Goal: Transaction & Acquisition: Book appointment/travel/reservation

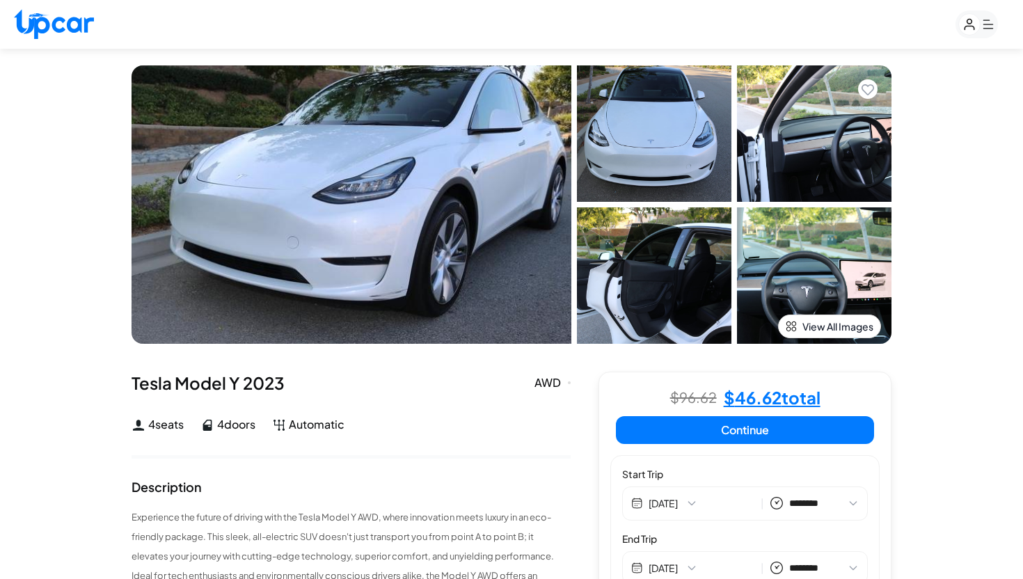
select select "********"
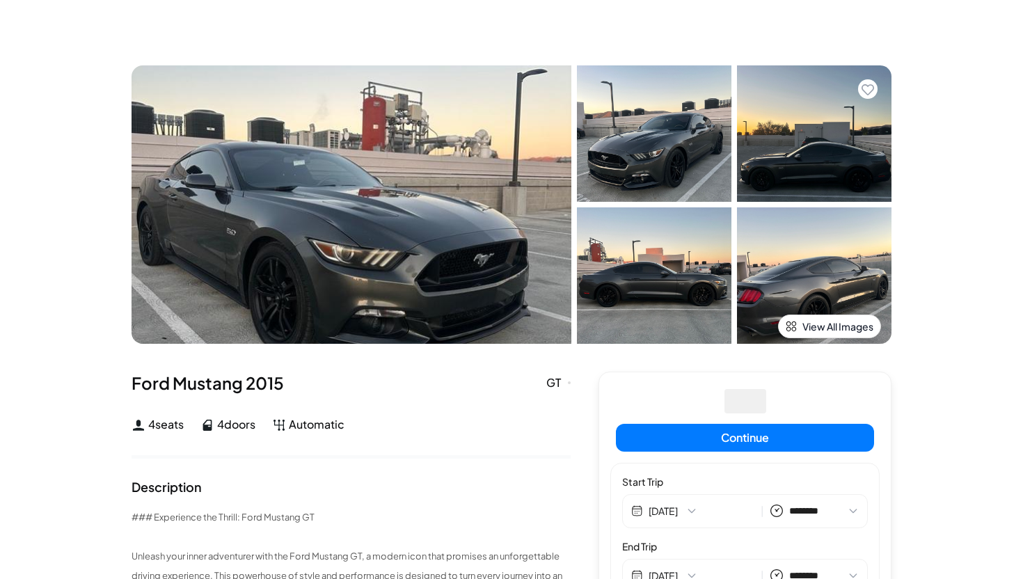
select select "********"
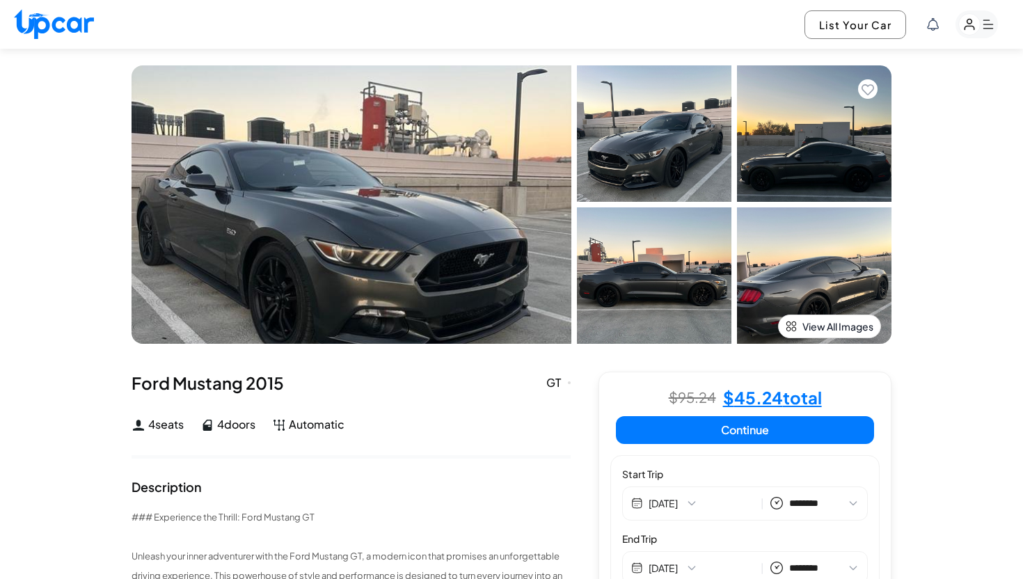
select select "********"
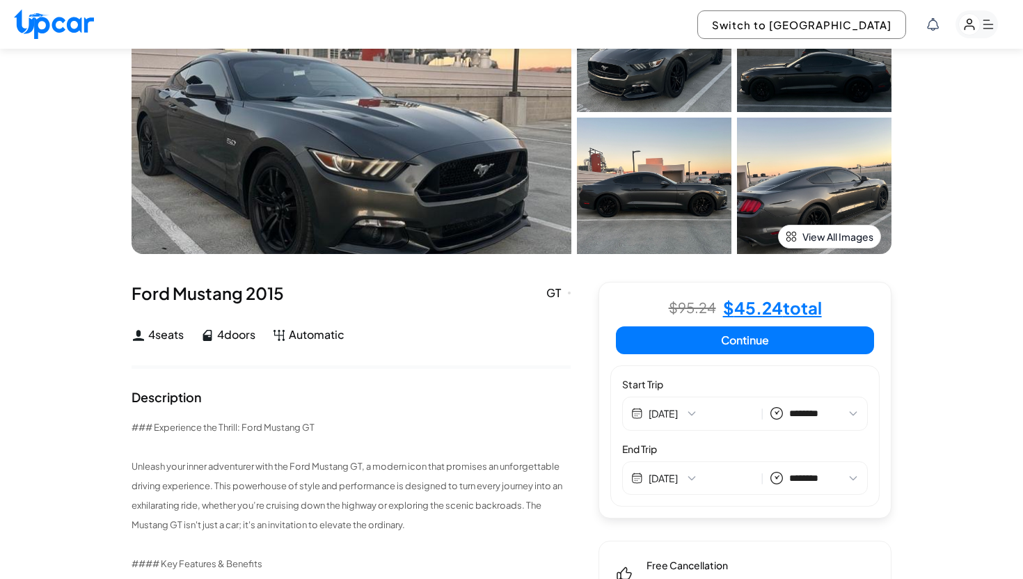
scroll to position [16, 0]
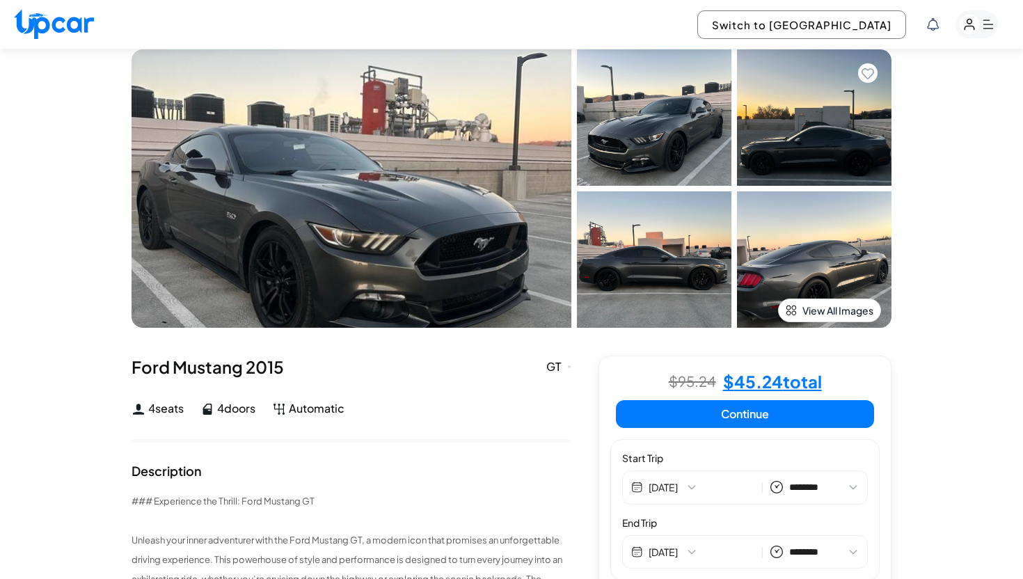
click at [754, 418] on button "Continue" at bounding box center [745, 414] width 258 height 28
select select "********"
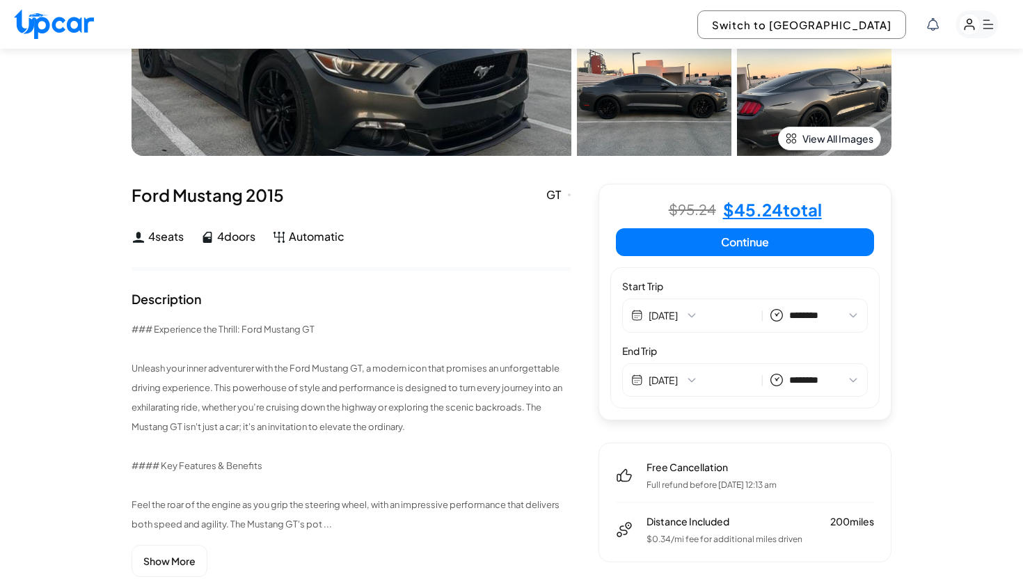
scroll to position [210, 0]
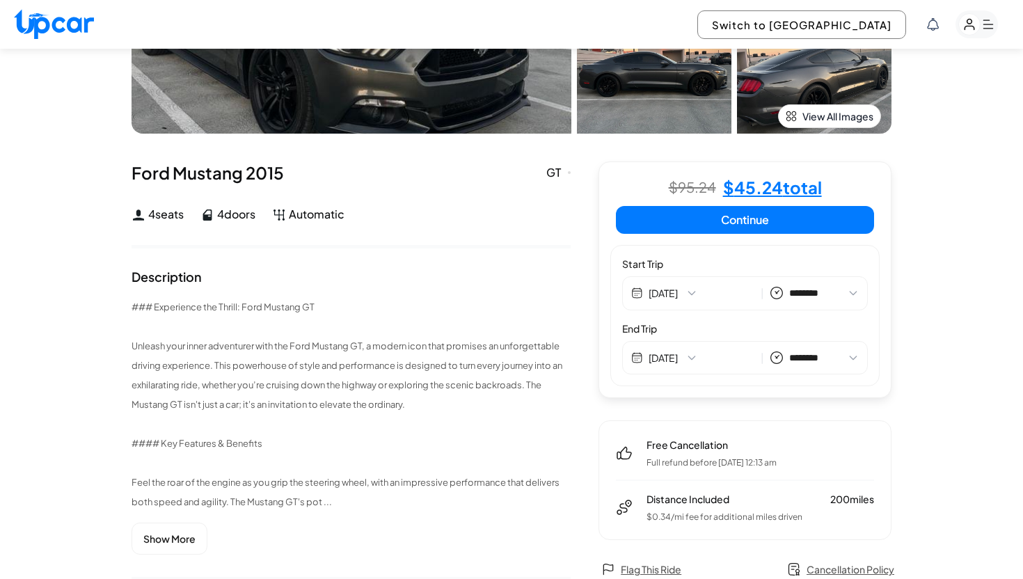
click at [744, 226] on button "Continue" at bounding box center [745, 220] width 258 height 28
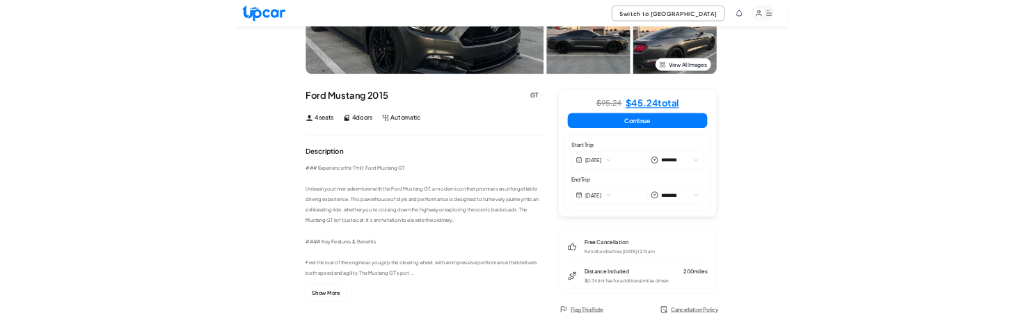
scroll to position [222, 0]
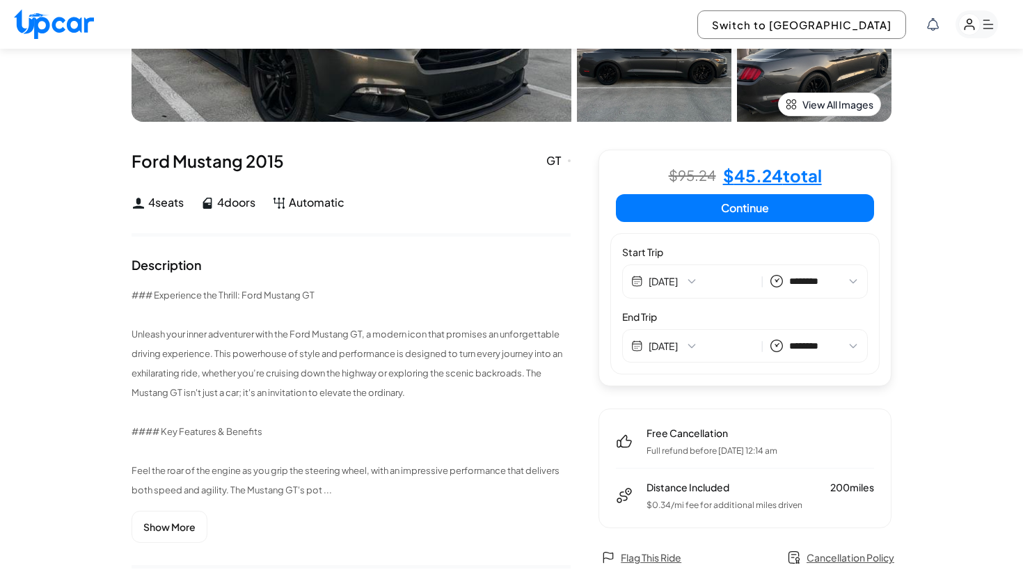
click at [974, 313] on div "1 / 10 Ford Mustang 2015 GT Fremont, CA GT 4 seats 4 doors Automatic Your Trip …" at bounding box center [511, 547] width 1023 height 1440
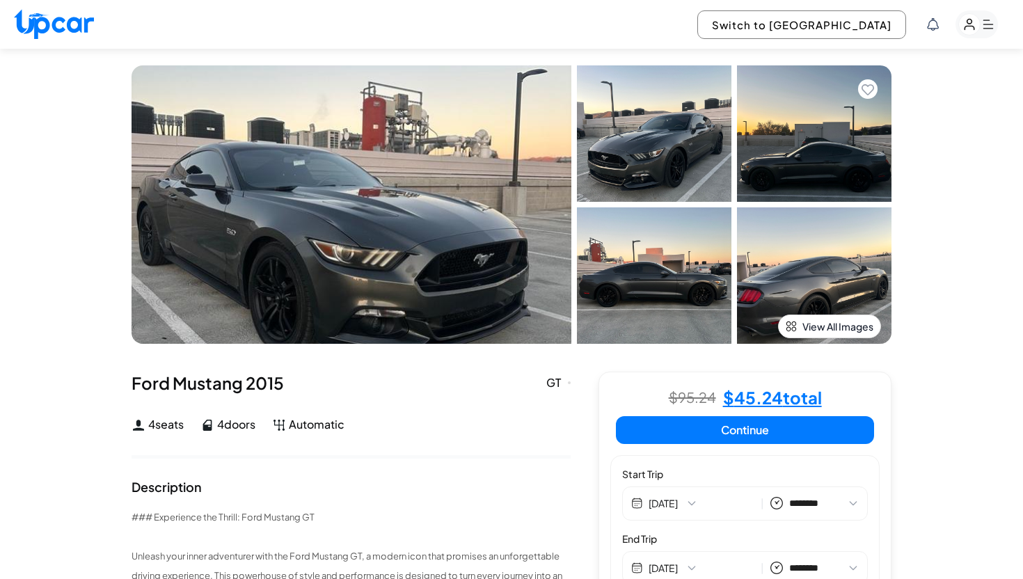
click at [977, 33] on rect "button" at bounding box center [977, 24] width 42 height 28
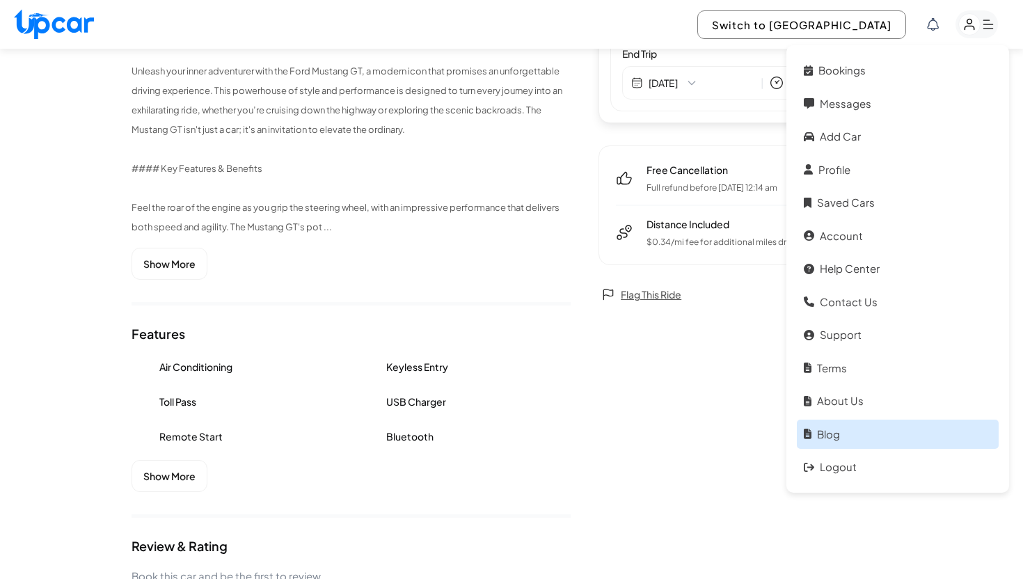
scroll to position [524, 0]
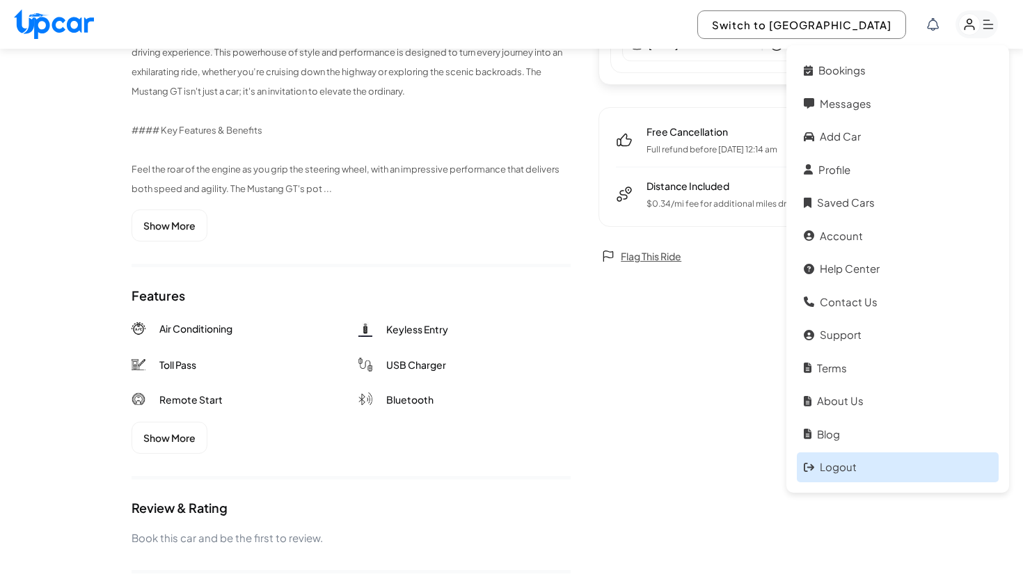
click at [857, 313] on link "Logout" at bounding box center [898, 468] width 202 height 30
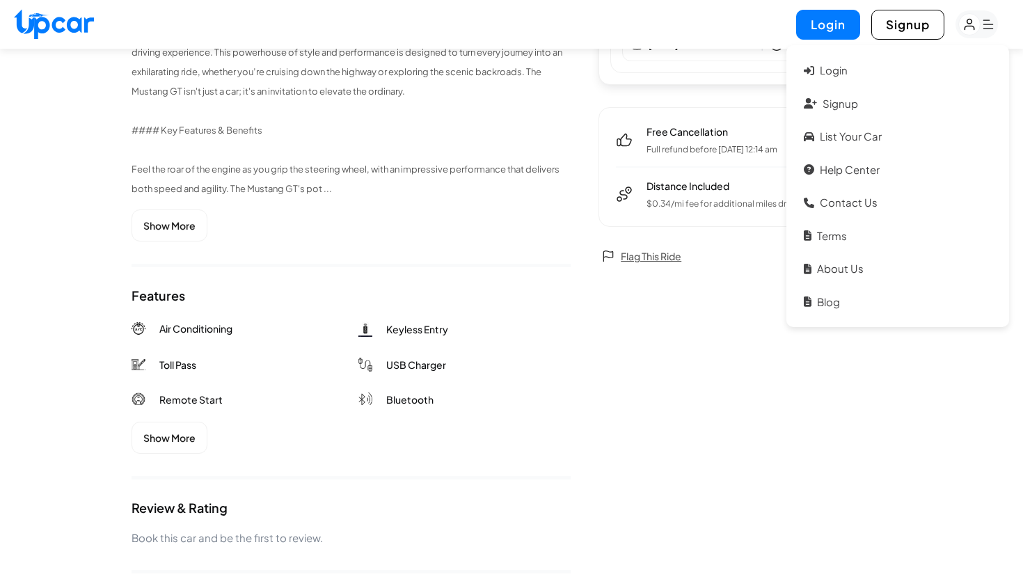
scroll to position [0, 0]
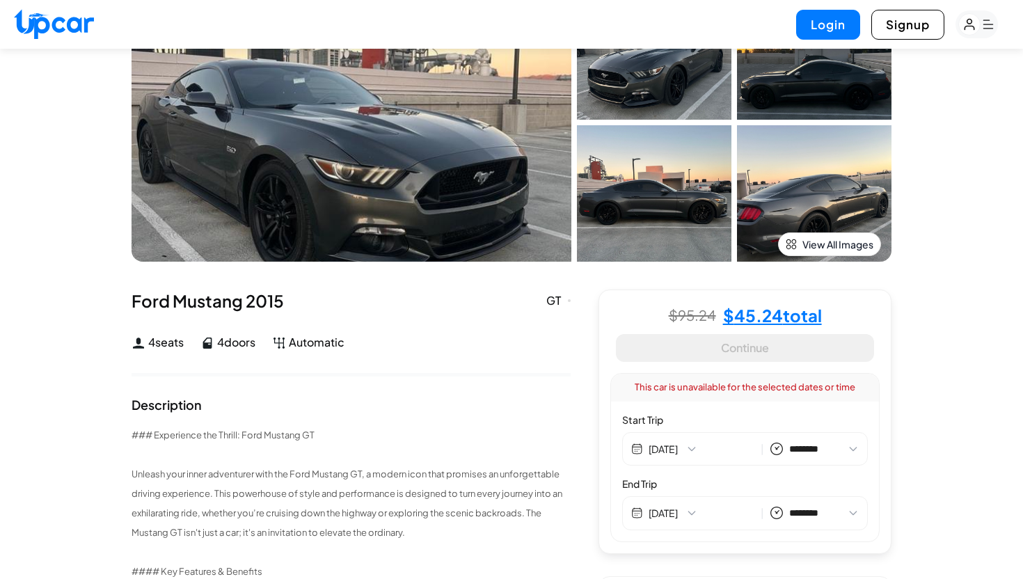
scroll to position [175, 0]
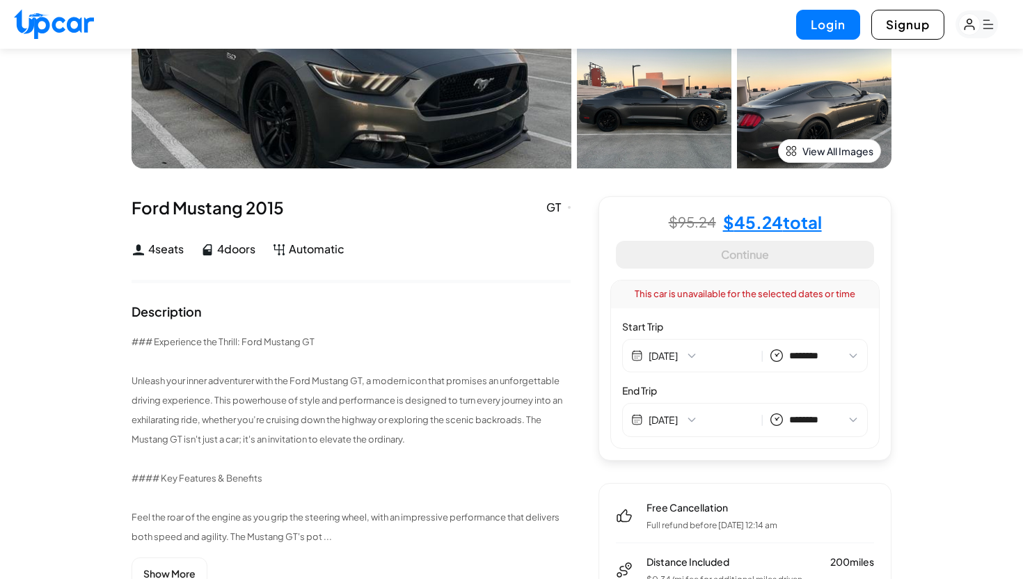
click at [748, 299] on div "This car is unavailable for the selected dates or time" at bounding box center [745, 295] width 268 height 28
click at [738, 297] on div "This car is unavailable for the selected dates or time" at bounding box center [745, 295] width 268 height 28
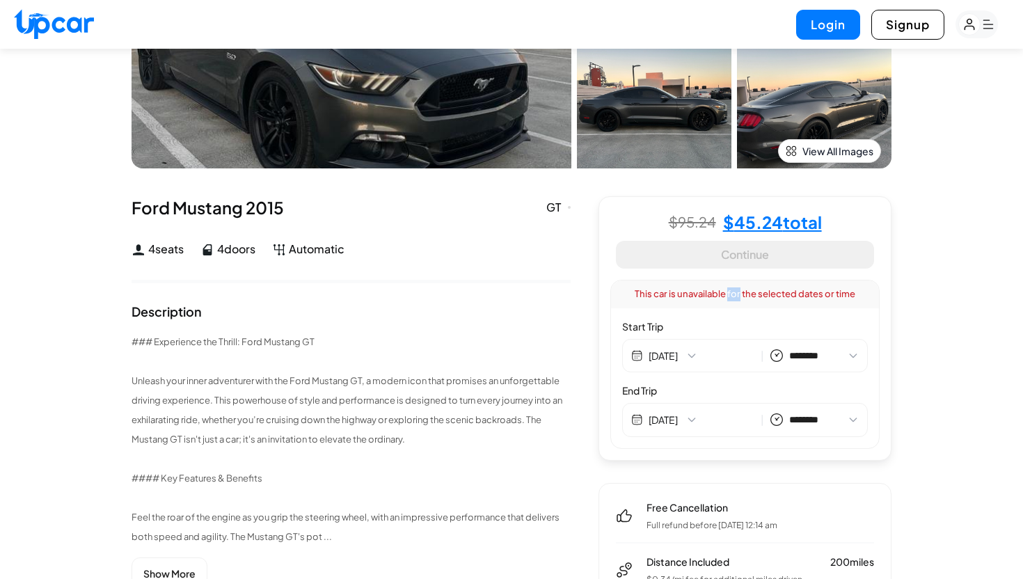
click at [738, 297] on div "This car is unavailable for the selected dates or time" at bounding box center [745, 295] width 268 height 28
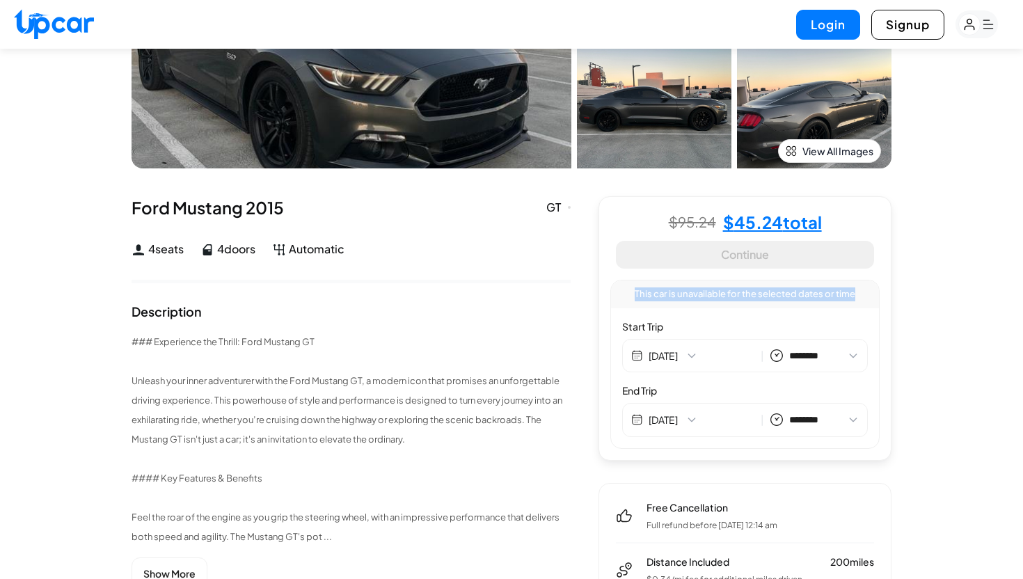
click at [751, 297] on div "This car is unavailable for the selected dates or time" at bounding box center [745, 295] width 268 height 28
click at [771, 299] on div "This car is unavailable for the selected dates or time" at bounding box center [745, 295] width 268 height 28
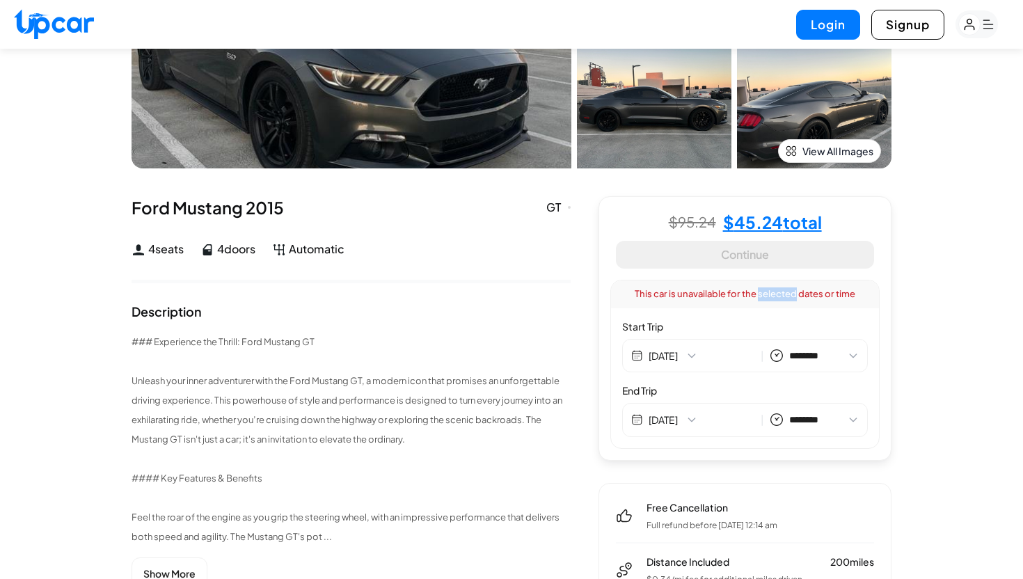
click at [771, 299] on div "This car is unavailable for the selected dates or time" at bounding box center [745, 295] width 268 height 28
click at [748, 298] on div "This car is unavailable for the selected dates or time" at bounding box center [745, 295] width 268 height 28
click at [768, 299] on div "This car is unavailable for the selected dates or time" at bounding box center [745, 295] width 268 height 28
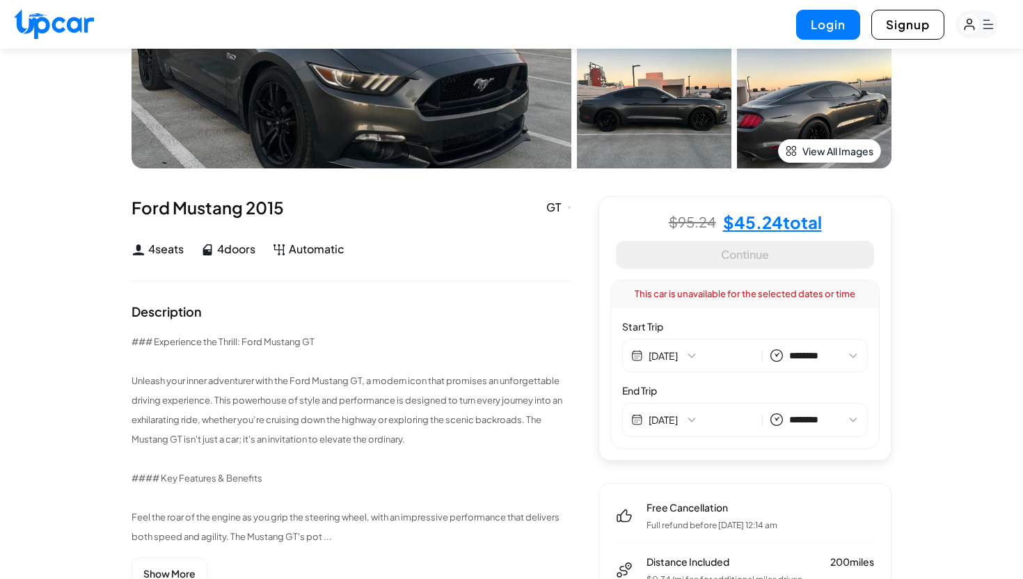
click at [750, 311] on div "This car is unavailable for the selected dates or time Start Trip [DATE] | ****…" at bounding box center [745, 364] width 269 height 169
click at [700, 345] on div "[DATE] | ******** ******** ******* ******* ******* ******* ******* ******* ****…" at bounding box center [745, 356] width 246 height 34
click at [689, 354] on button "[DATE]" at bounding box center [702, 356] width 107 height 14
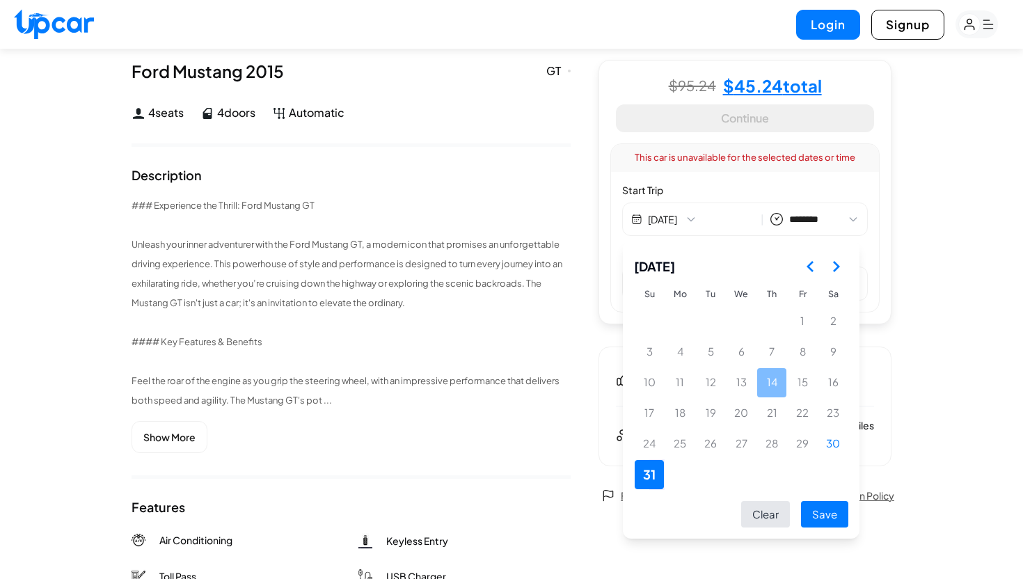
scroll to position [329, 0]
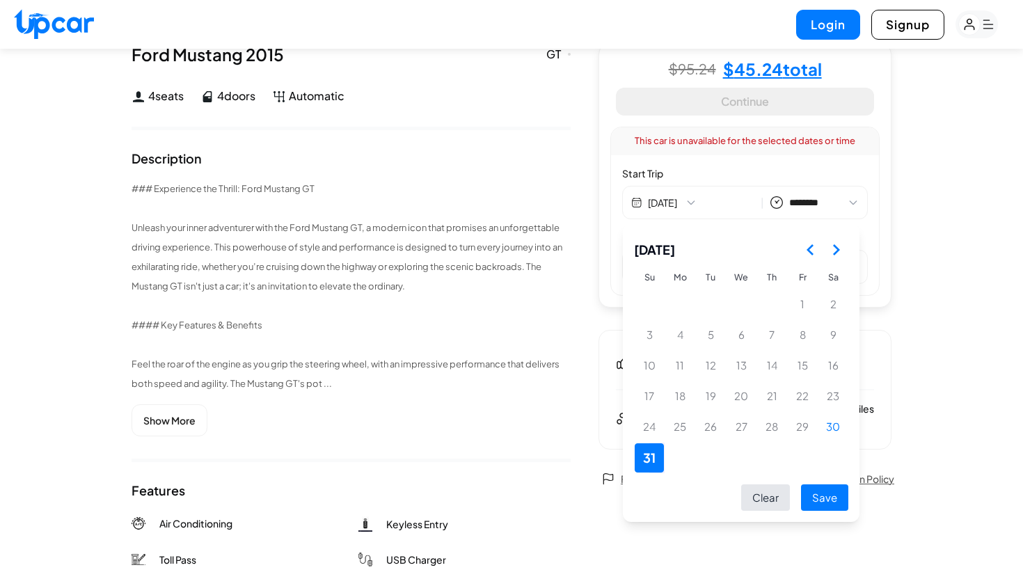
click at [841, 247] on icon "Go to the Next Month" at bounding box center [836, 250] width 17 height 17
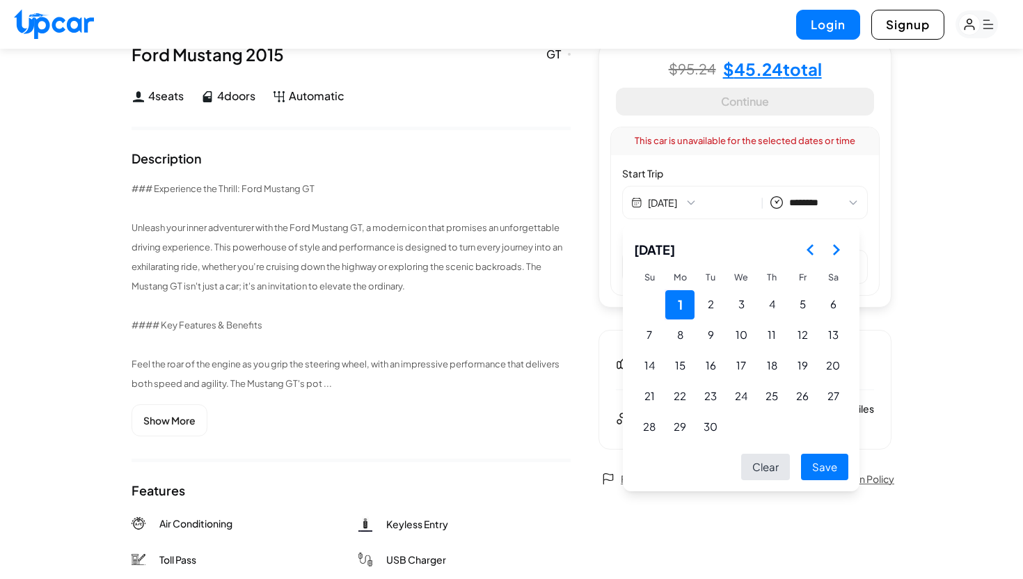
click at [764, 427] on table "Su Mo Tu We Th Fr Sa 1 2 3 4 5 6 7 8 9 10 11 12 13 14 15 16 17 18 19 20 21 22 2…" at bounding box center [741, 354] width 214 height 178
click at [811, 251] on icon "Go to the Previous Month" at bounding box center [811, 250] width 17 height 17
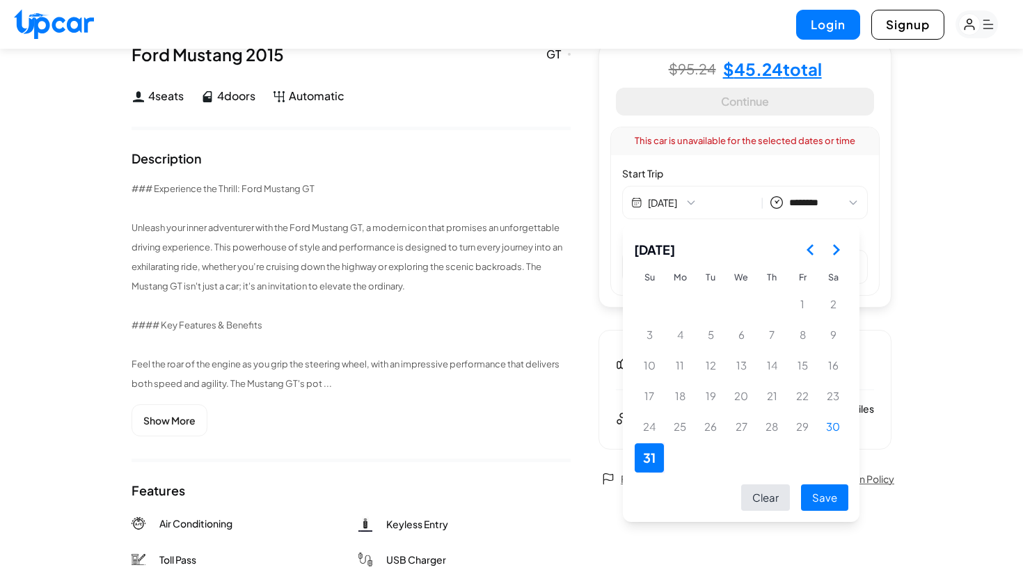
click at [843, 246] on icon "Go to the Next Month" at bounding box center [836, 250] width 17 height 17
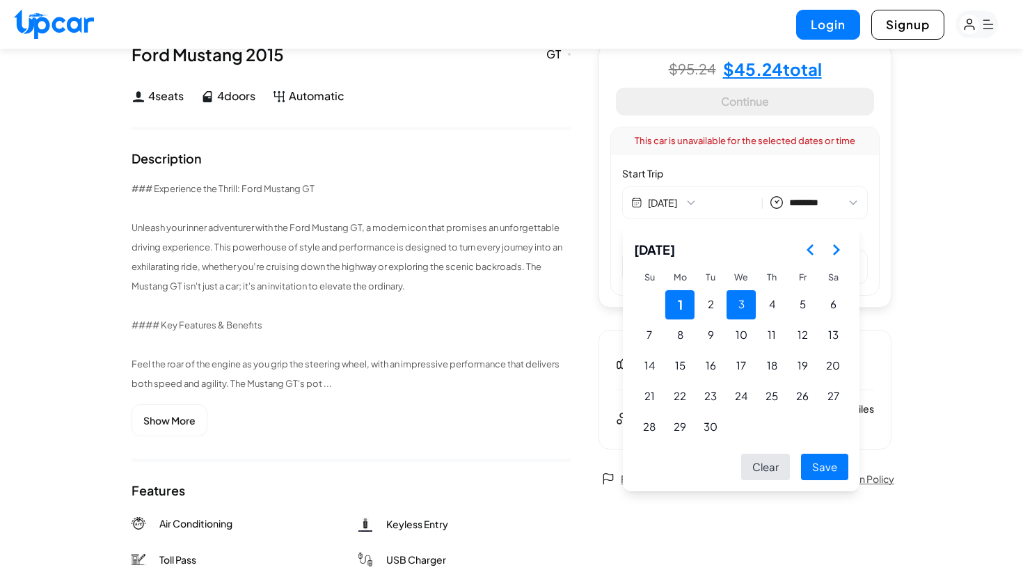
click at [741, 307] on button "3" at bounding box center [741, 304] width 29 height 29
click at [683, 303] on button "1" at bounding box center [680, 304] width 29 height 29
click at [748, 305] on button "3" at bounding box center [741, 304] width 29 height 29
click at [828, 469] on button "Save" at bounding box center [824, 467] width 47 height 27
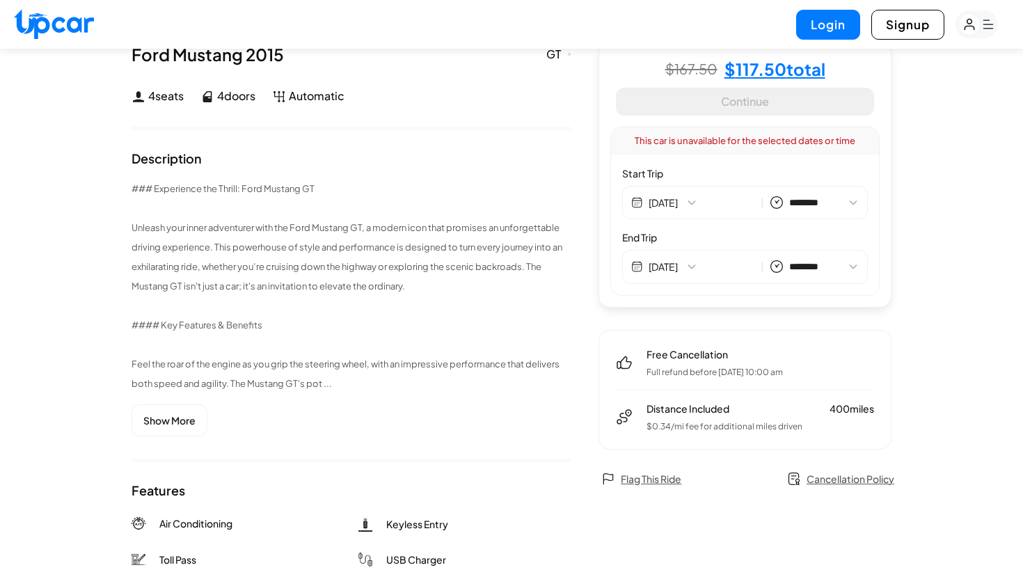
click at [919, 276] on div "1 / 10 Ford Mustang 2015 GT Fremont, [GEOGRAPHIC_DATA] GT 4 seats 4 doors Autom…" at bounding box center [511, 440] width 1023 height 1440
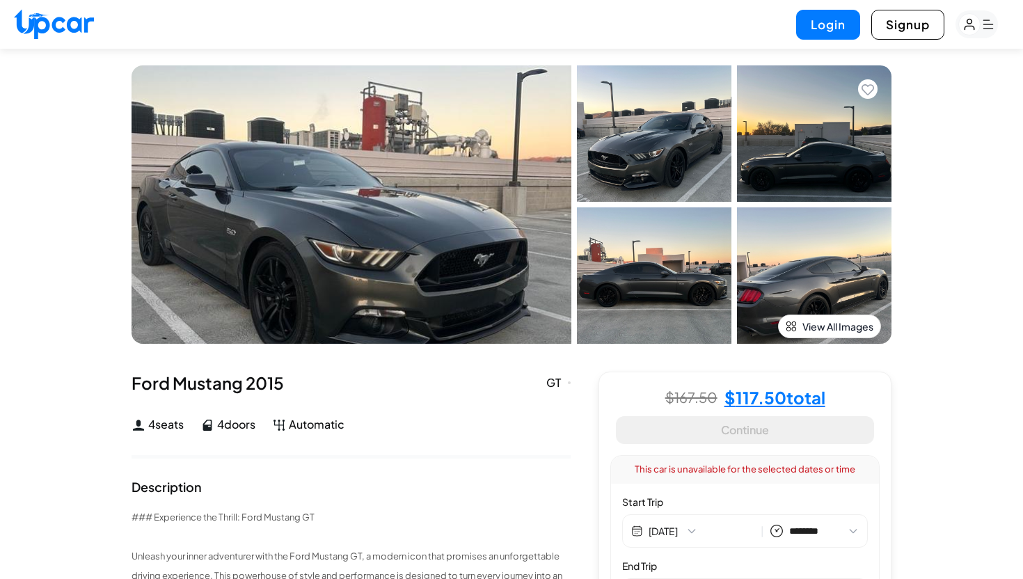
click at [57, 26] on img at bounding box center [54, 24] width 80 height 30
select select "********"
